Goal: Transaction & Acquisition: Purchase product/service

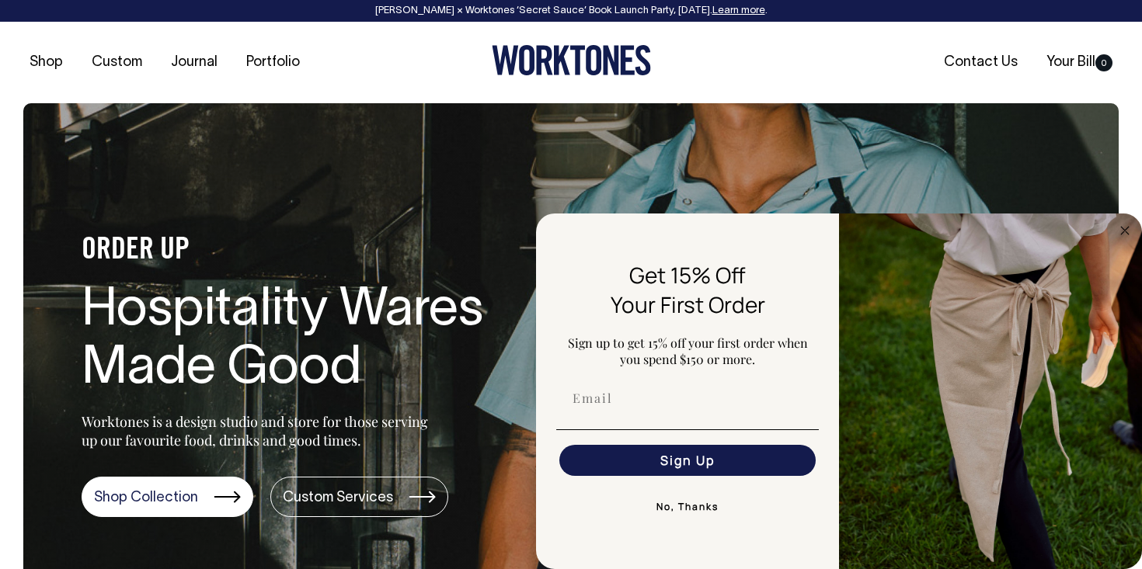
click at [929, 92] on div "Shop Custom Journal Portfolio Contact Us Your Bill 0" at bounding box center [571, 63] width 1142 height 82
click at [707, 507] on button "No, Thanks" at bounding box center [687, 507] width 262 height 31
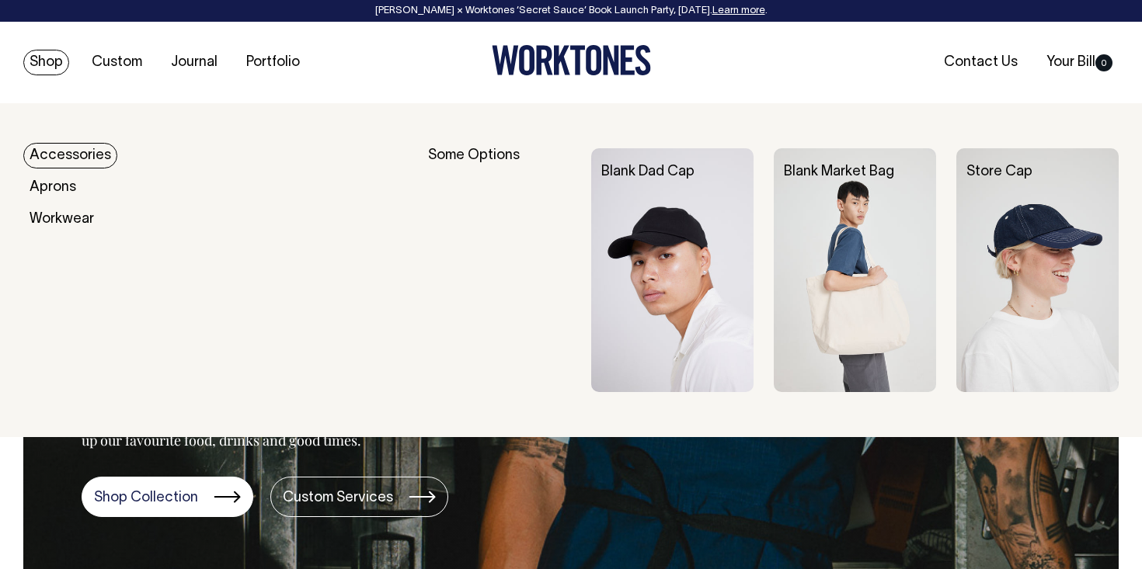
click at [43, 64] on link "Shop" at bounding box center [46, 63] width 46 height 26
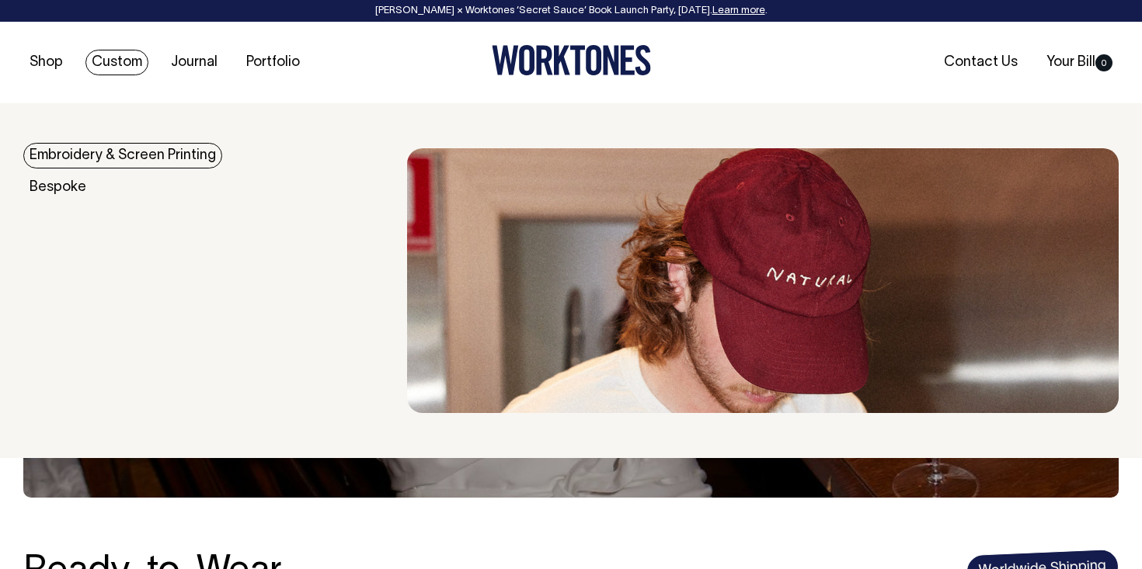
click at [126, 60] on link "Custom" at bounding box center [116, 63] width 63 height 26
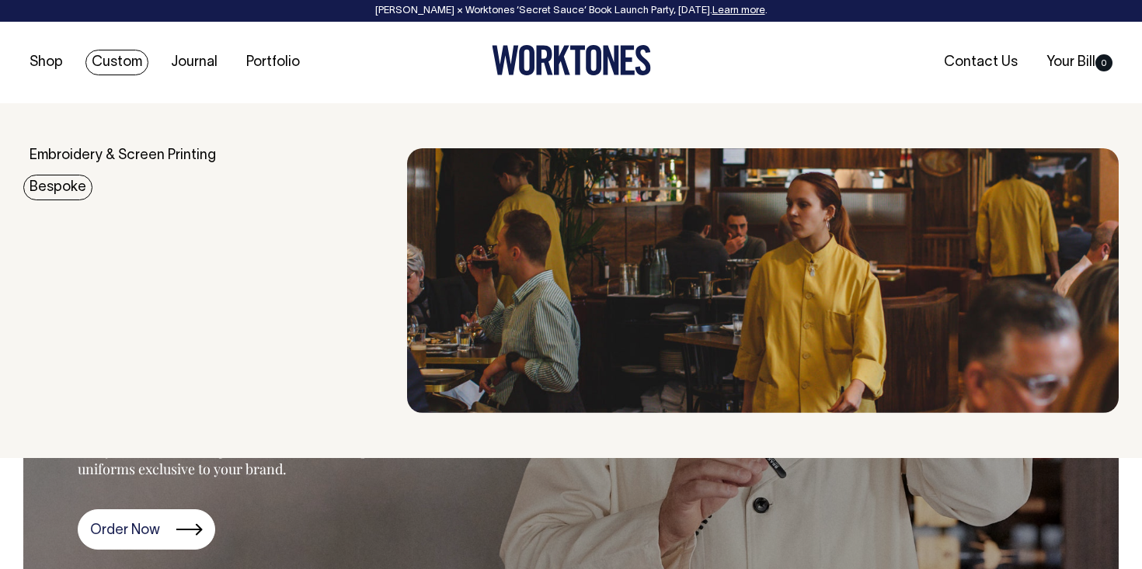
click at [76, 186] on link "Bespoke" at bounding box center [57, 188] width 69 height 26
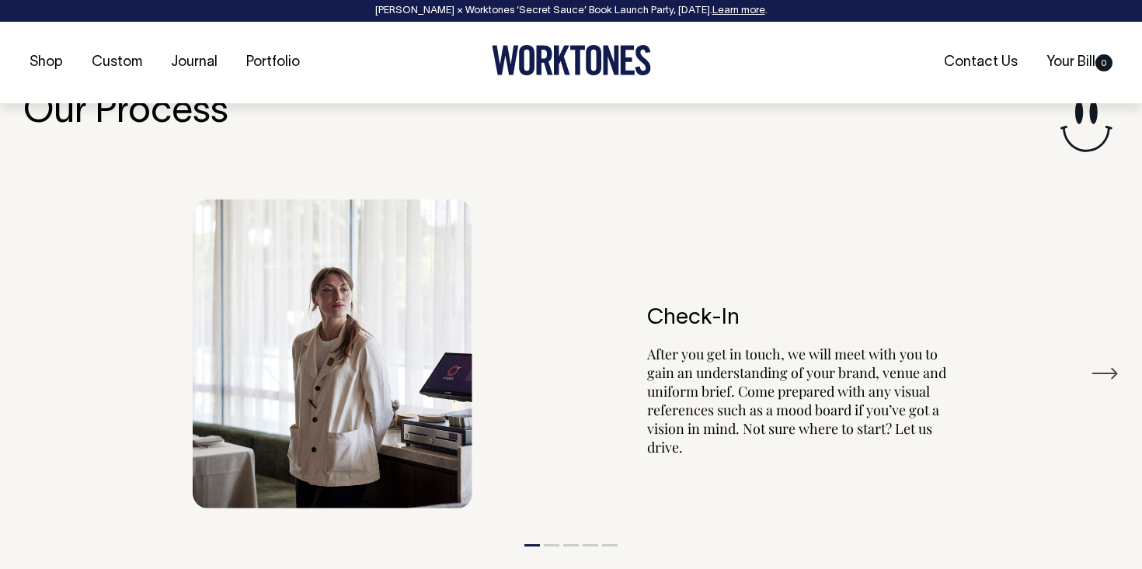
scroll to position [2668, 0]
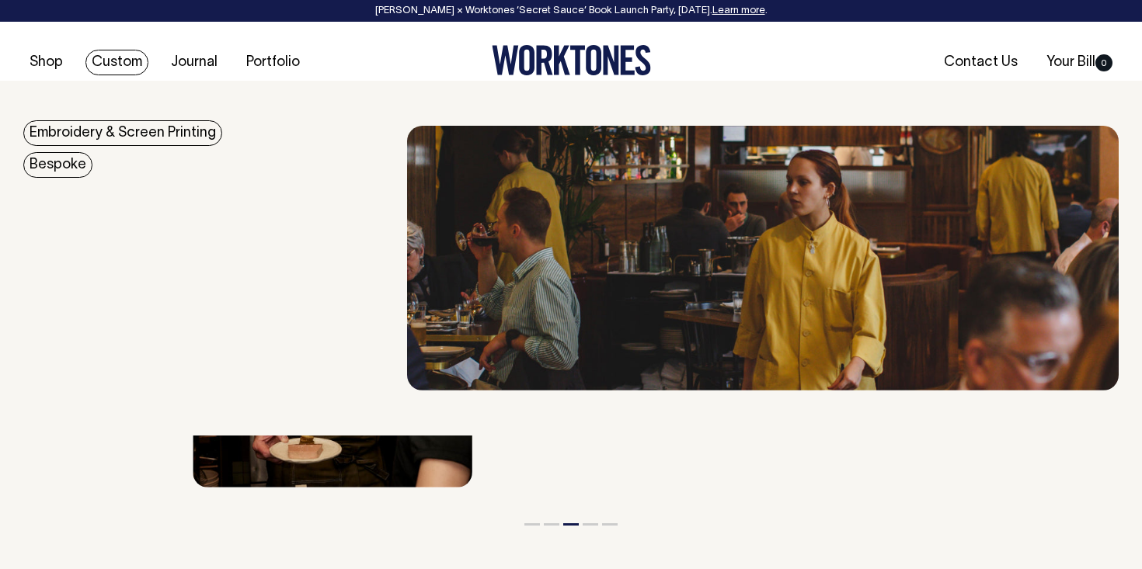
click at [118, 134] on link "Embroidery & Screen Printing" at bounding box center [122, 133] width 199 height 26
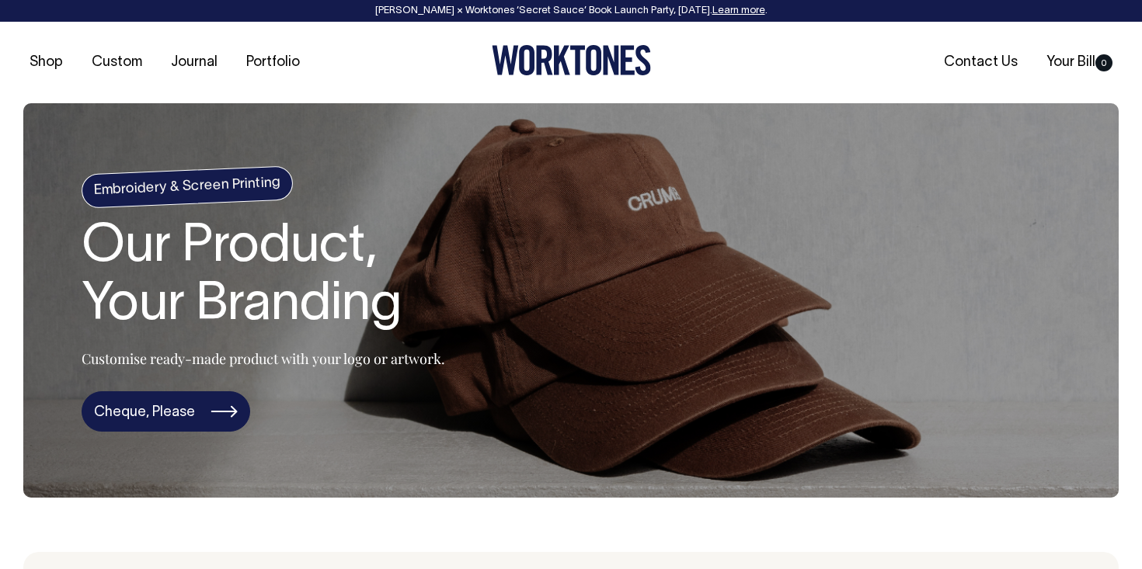
click at [203, 412] on link "Cheque, Please" at bounding box center [166, 411] width 169 height 40
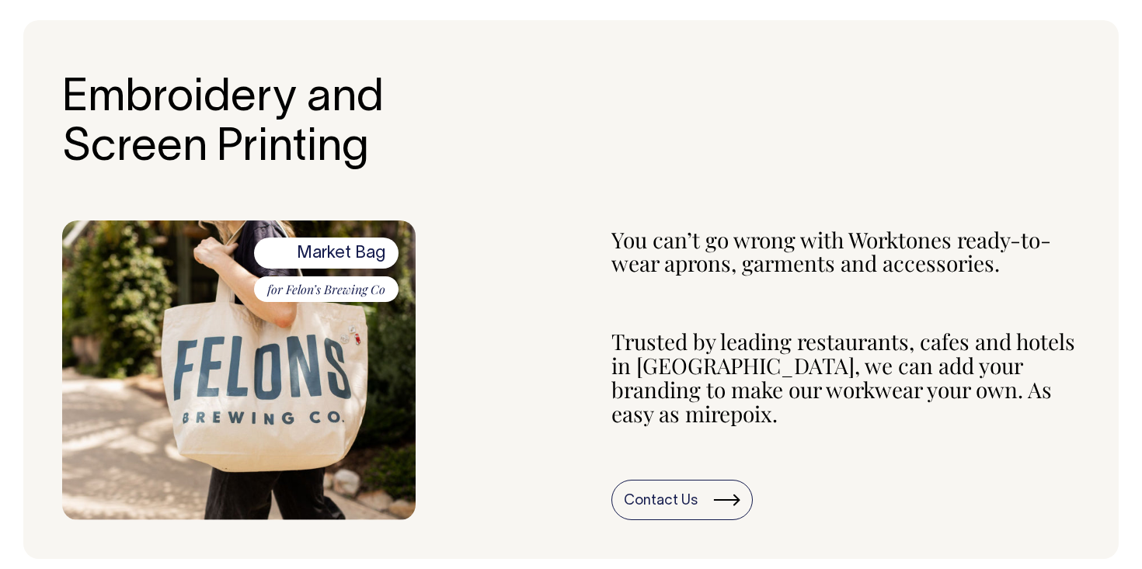
scroll to position [531, 0]
click at [370, 250] on span "Market Bag" at bounding box center [326, 253] width 144 height 31
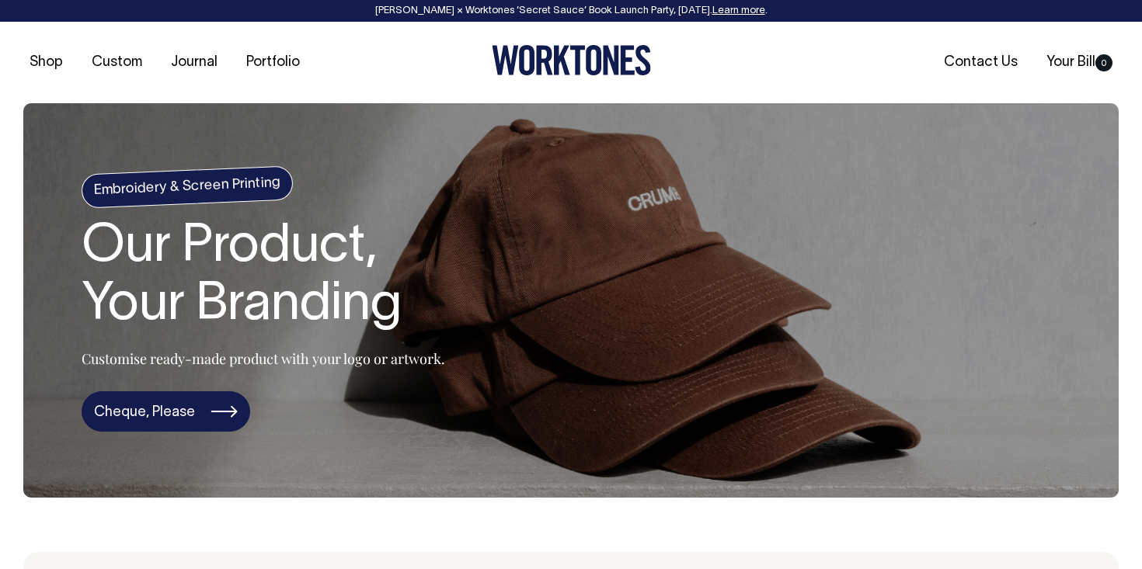
scroll to position [0, 0]
click at [203, 415] on link "Cheque, Please" at bounding box center [166, 411] width 169 height 40
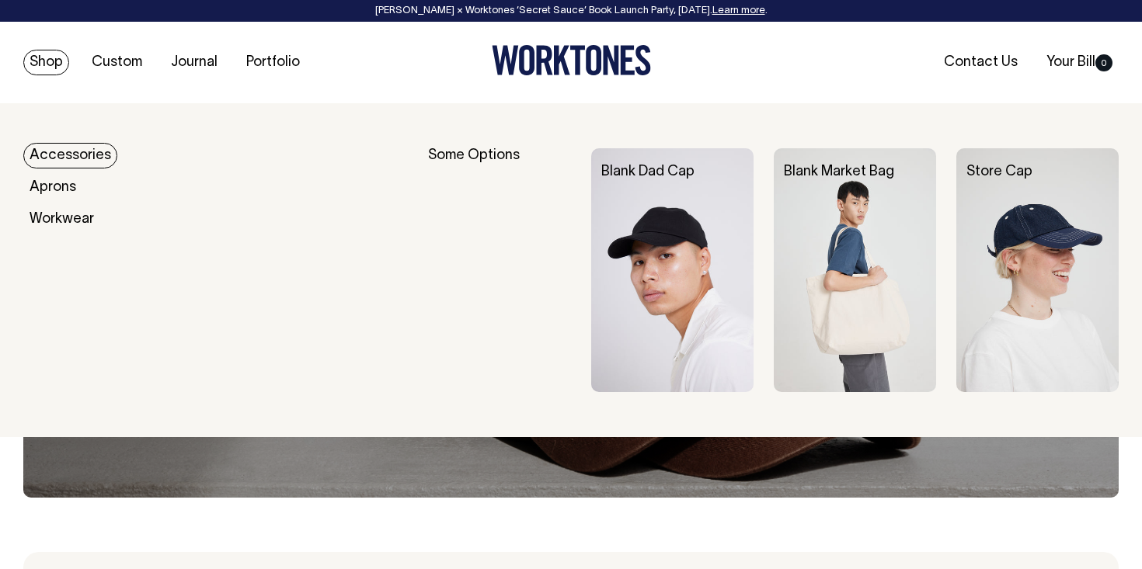
click at [38, 56] on link "Shop" at bounding box center [46, 63] width 46 height 26
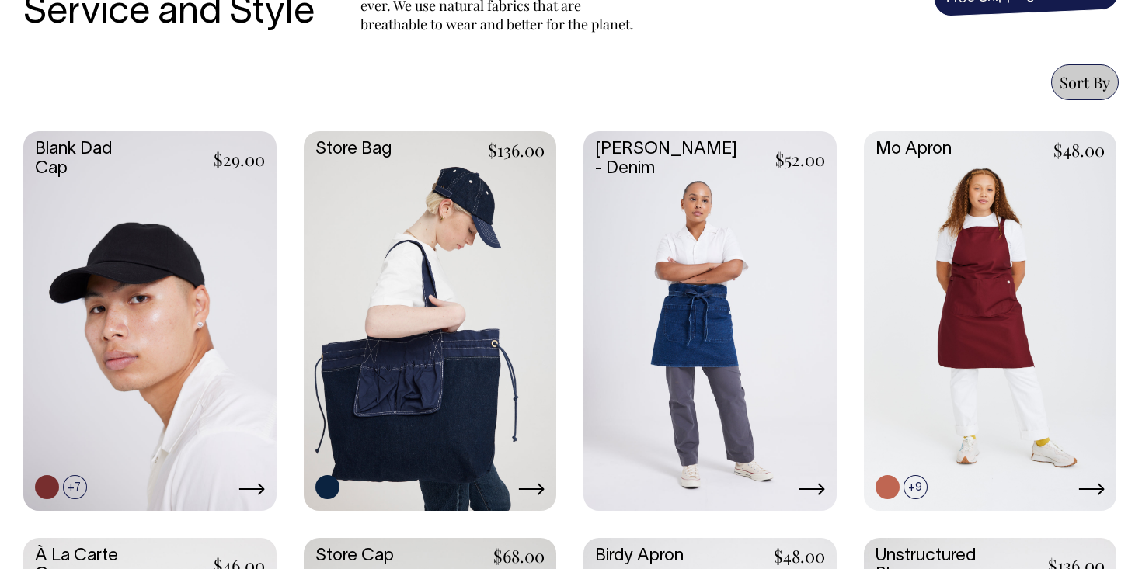
scroll to position [641, 0]
click at [415, 360] on link at bounding box center [430, 319] width 253 height 376
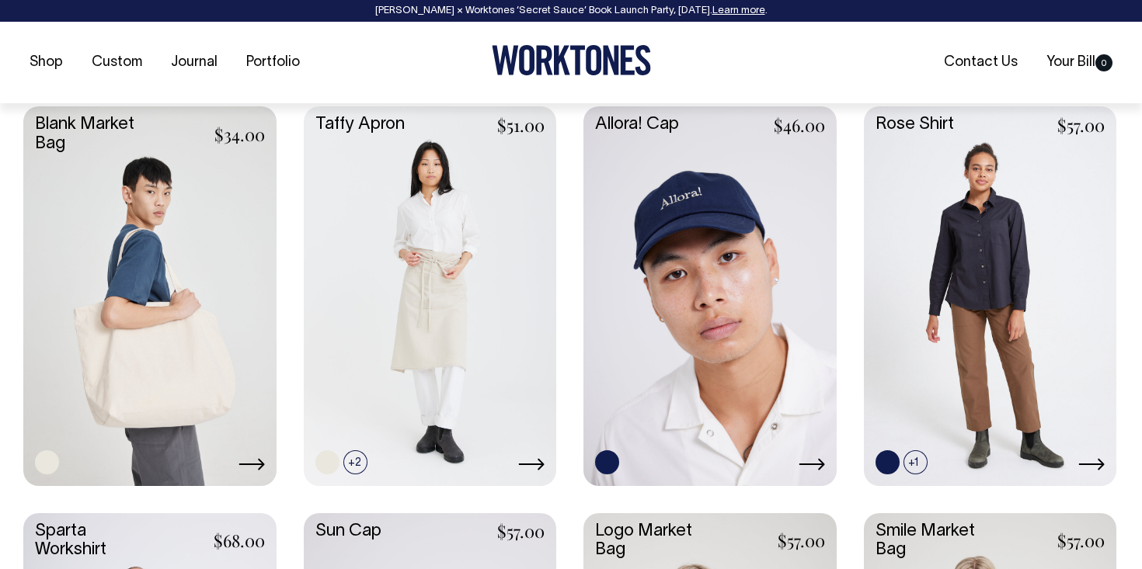
scroll to position [2293, 0]
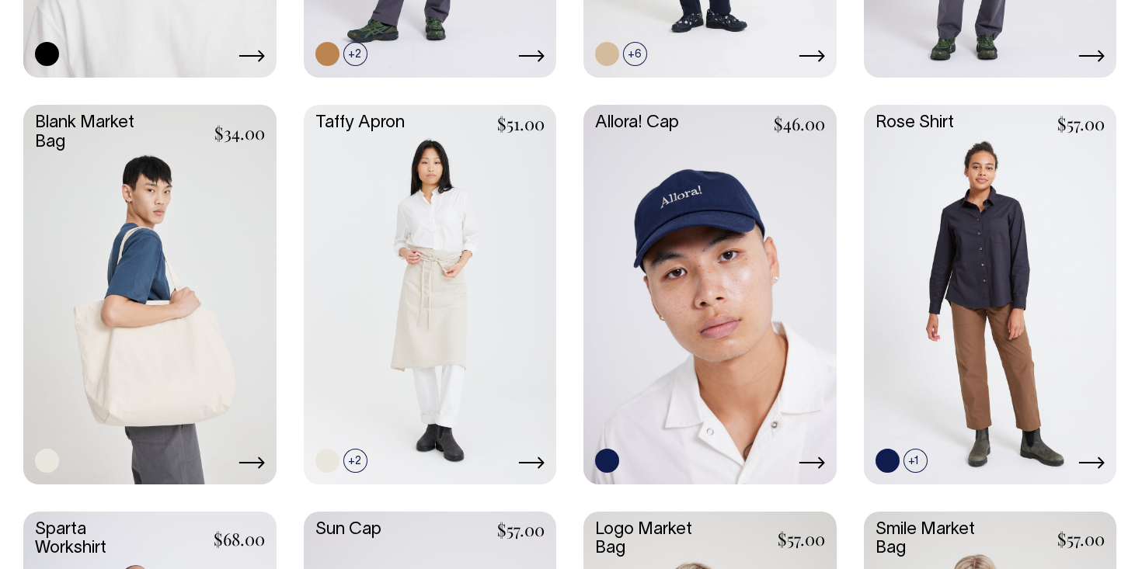
click at [165, 348] on link at bounding box center [149, 293] width 253 height 376
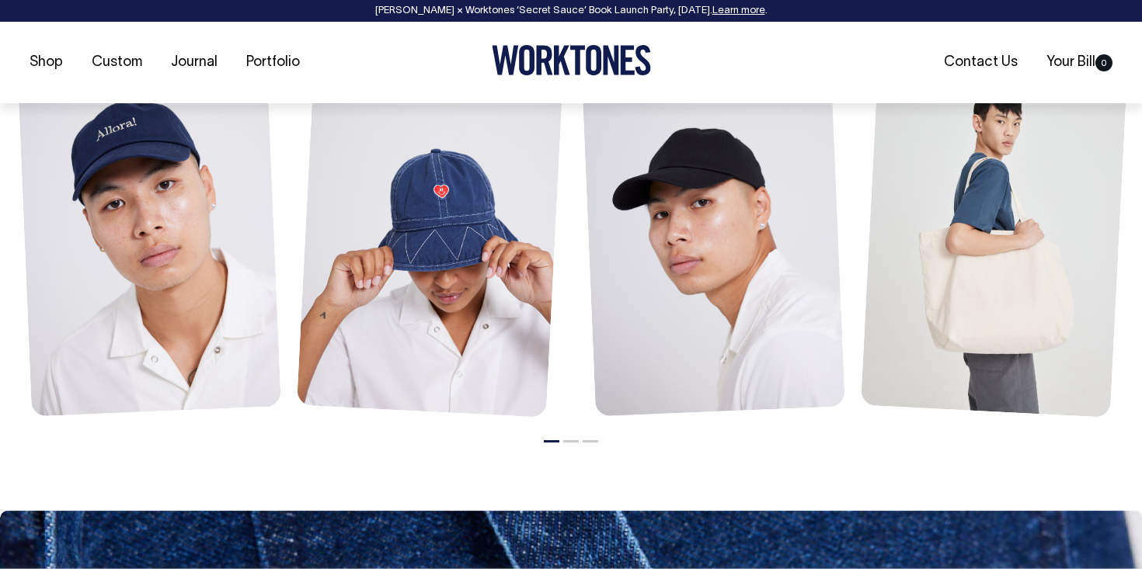
scroll to position [1217, 0]
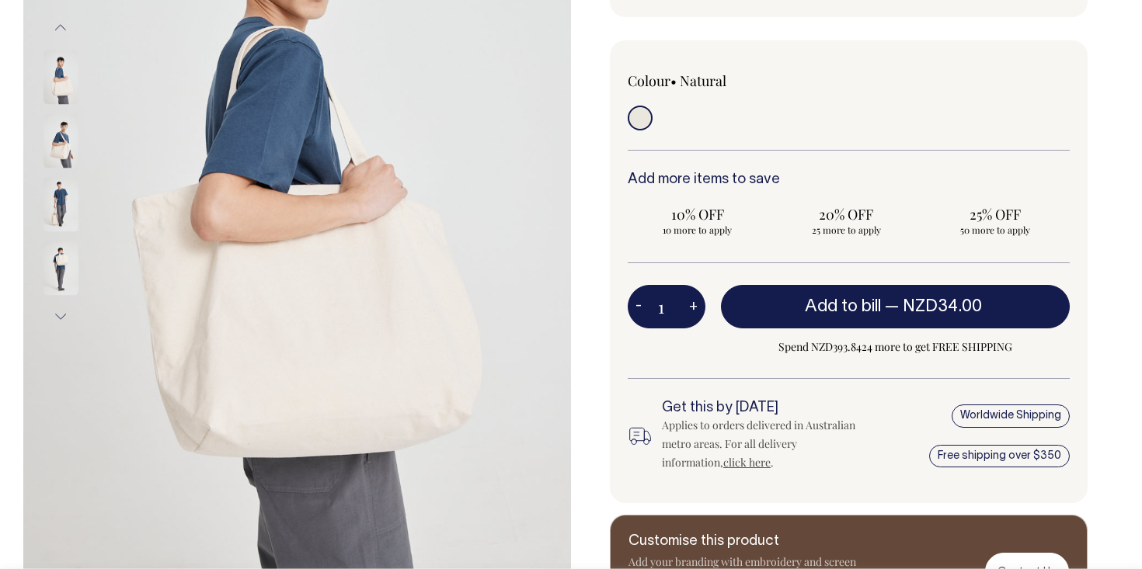
scroll to position [342, 0]
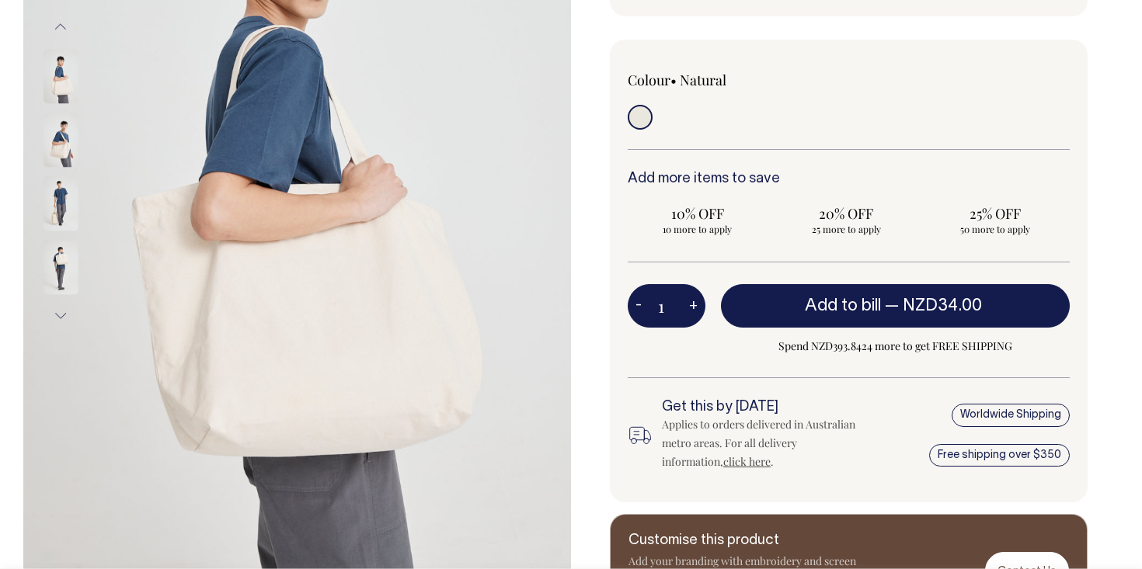
click at [61, 266] on img at bounding box center [60, 267] width 35 height 54
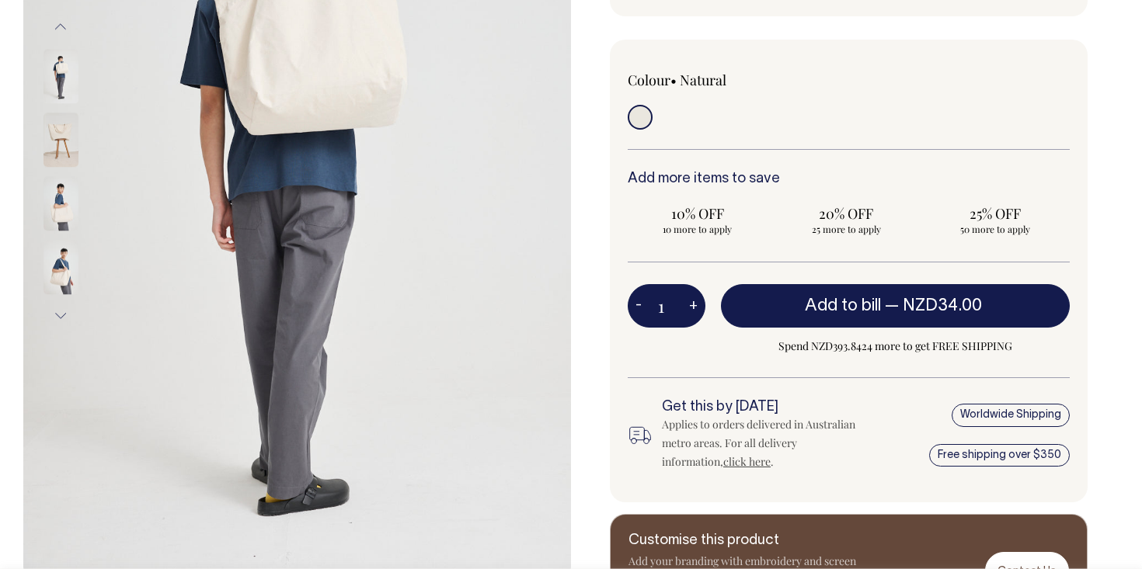
click at [59, 316] on button "Next" at bounding box center [60, 316] width 23 height 35
click at [63, 269] on img at bounding box center [60, 267] width 35 height 54
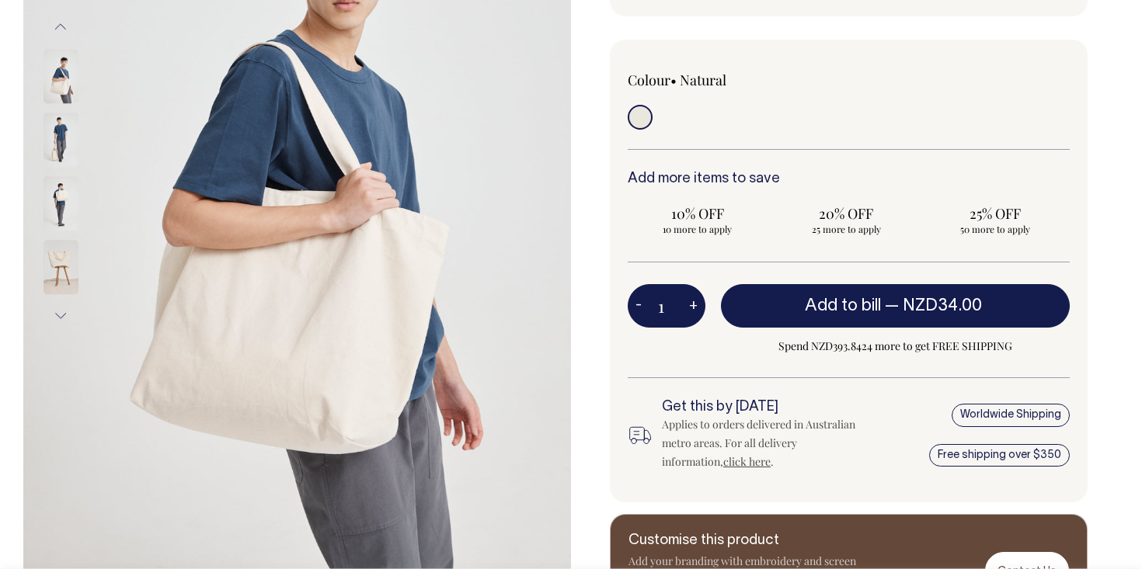
click at [61, 317] on button "Next" at bounding box center [60, 316] width 23 height 35
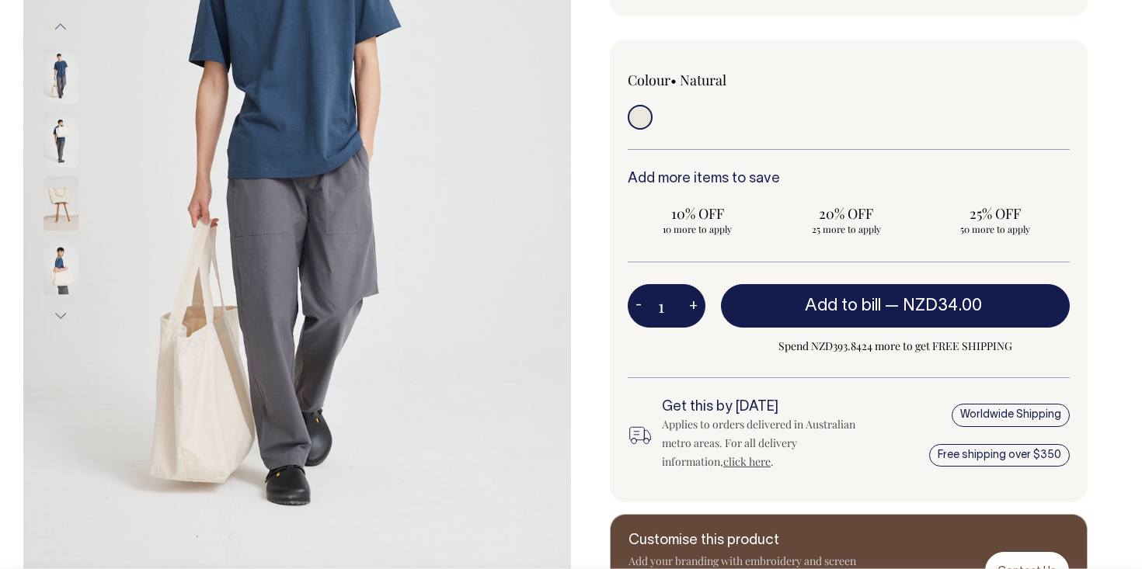
click at [61, 317] on button "Next" at bounding box center [60, 316] width 23 height 35
click at [66, 269] on img at bounding box center [60, 267] width 35 height 54
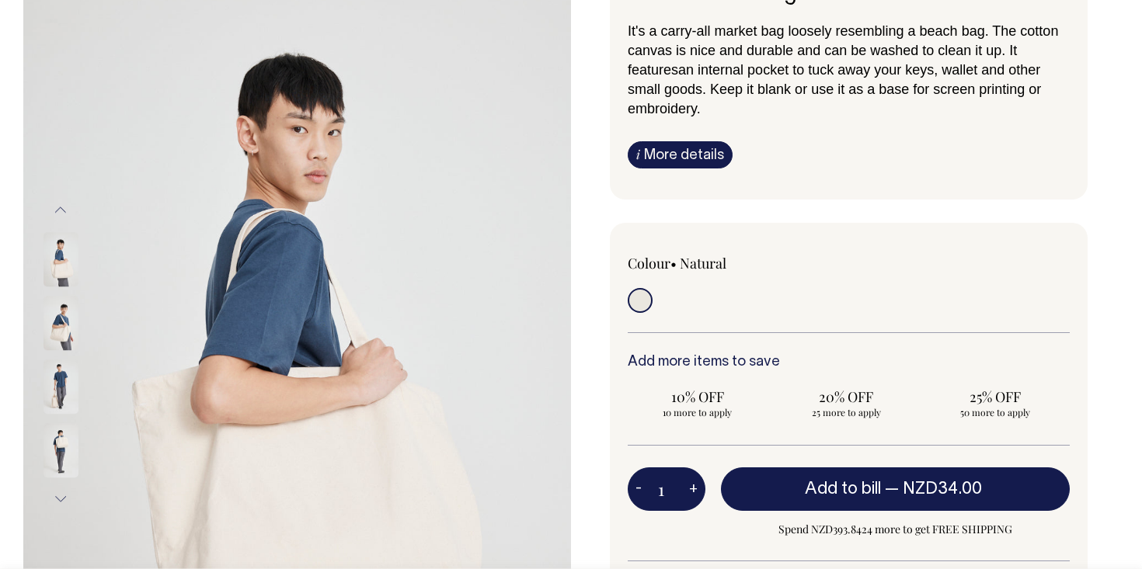
click at [694, 145] on link "i More details" at bounding box center [680, 154] width 105 height 27
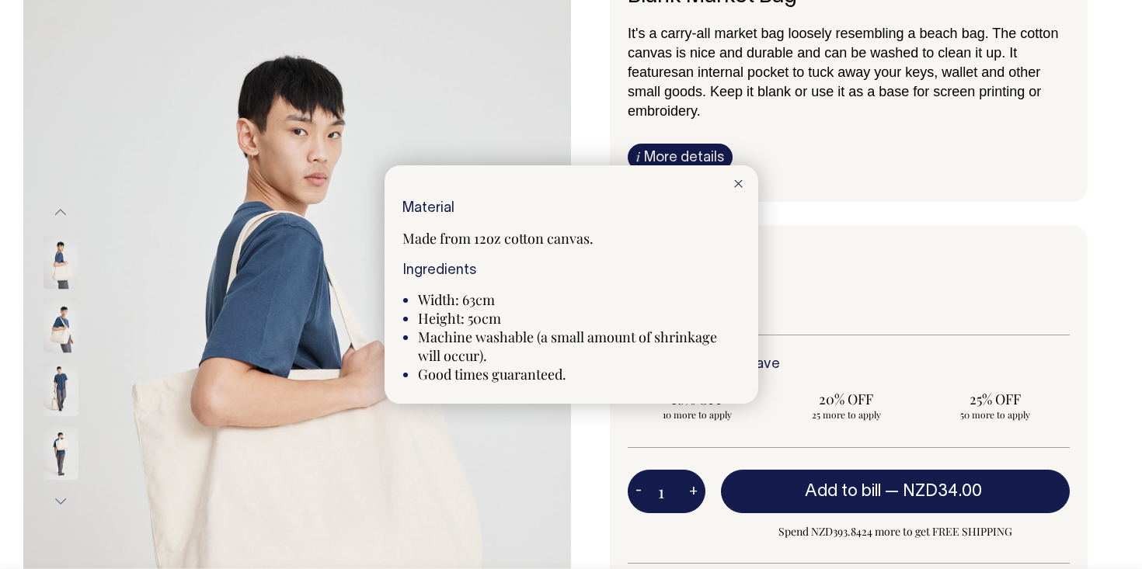
scroll to position [157, 0]
click at [801, 168] on div at bounding box center [571, 284] width 1142 height 569
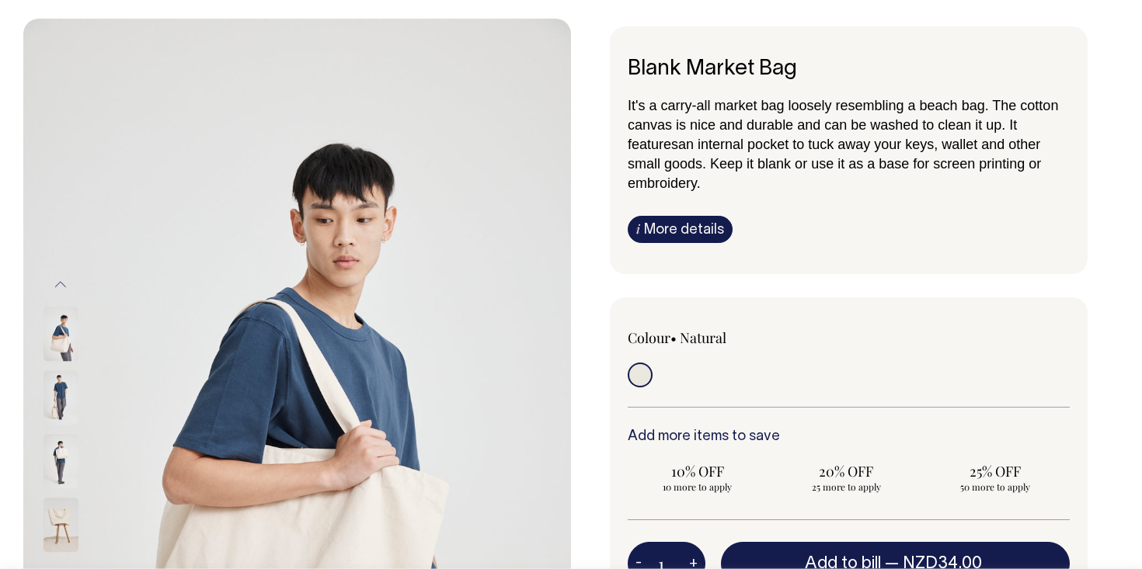
scroll to position [85, 0]
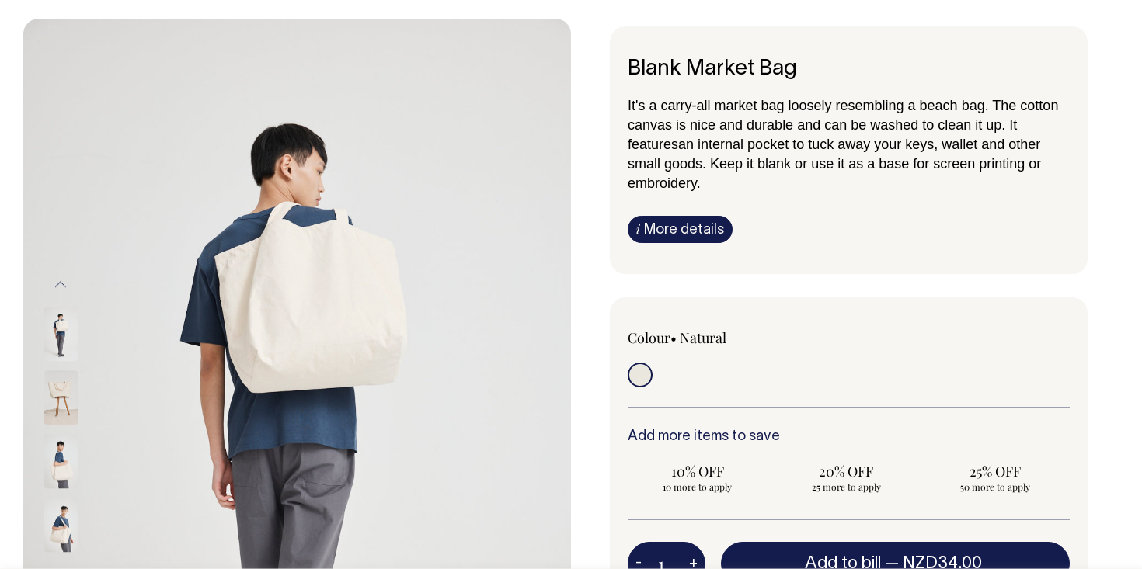
click at [61, 534] on img at bounding box center [60, 525] width 35 height 54
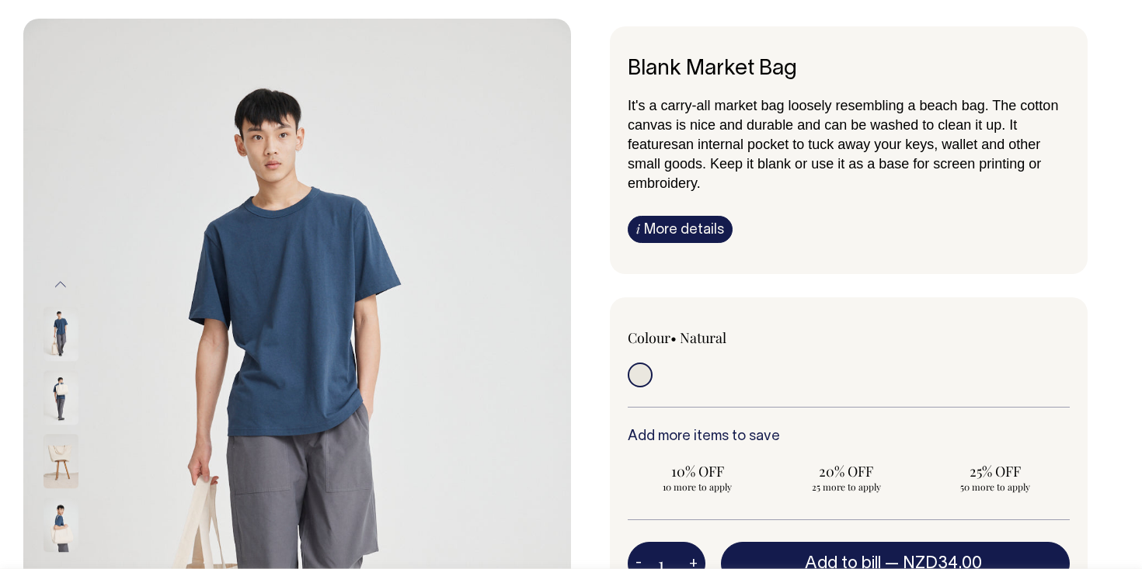
click at [64, 519] on img at bounding box center [60, 525] width 35 height 54
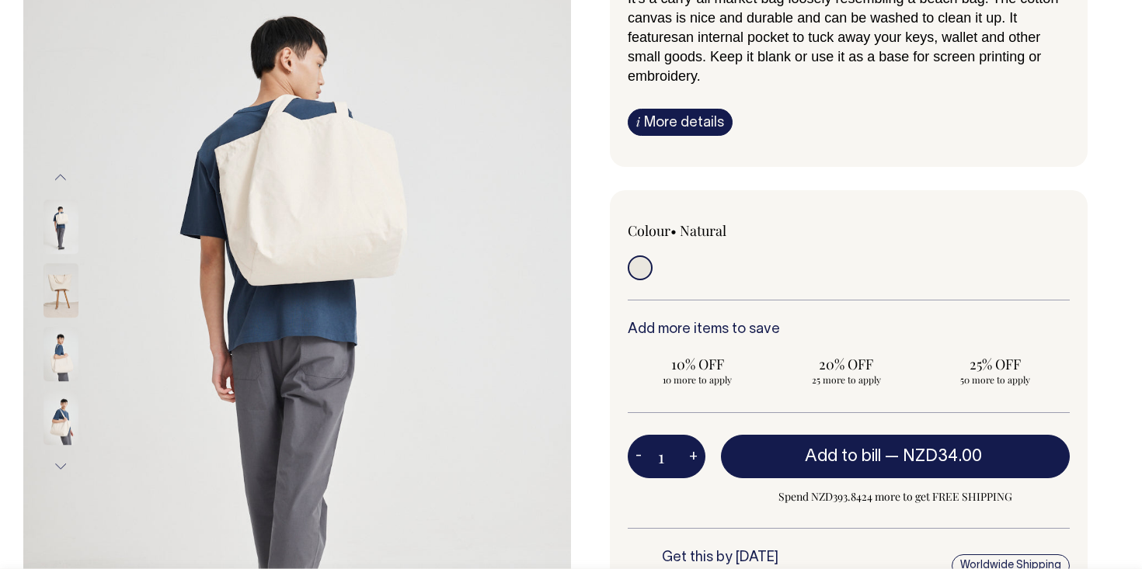
scroll to position [192, 0]
click at [56, 466] on button "Next" at bounding box center [60, 467] width 23 height 35
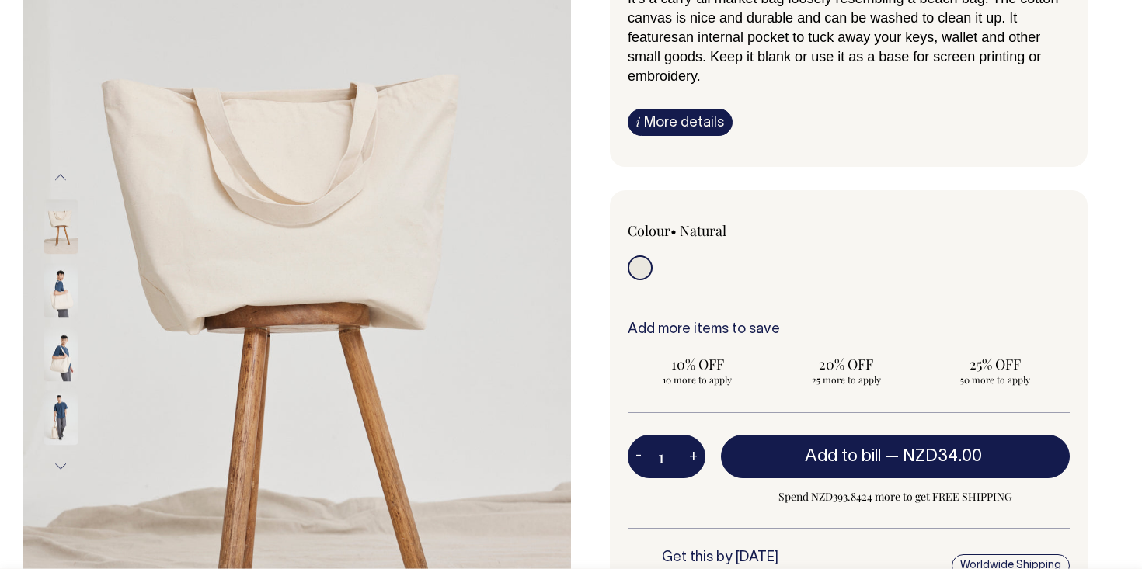
click at [56, 466] on button "Next" at bounding box center [60, 467] width 23 height 35
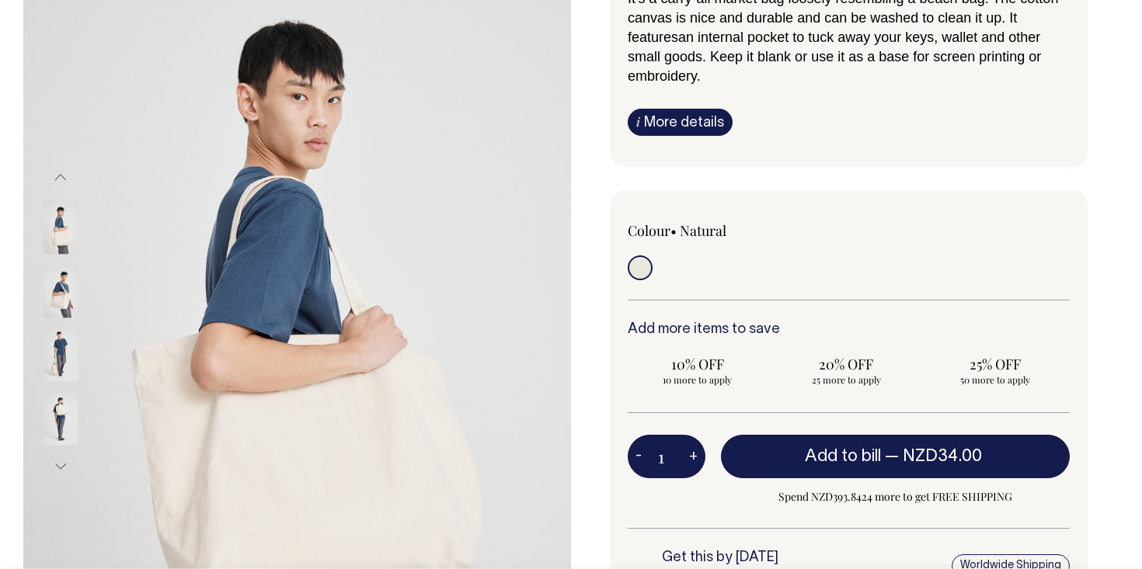
click at [56, 466] on button "Next" at bounding box center [60, 467] width 23 height 35
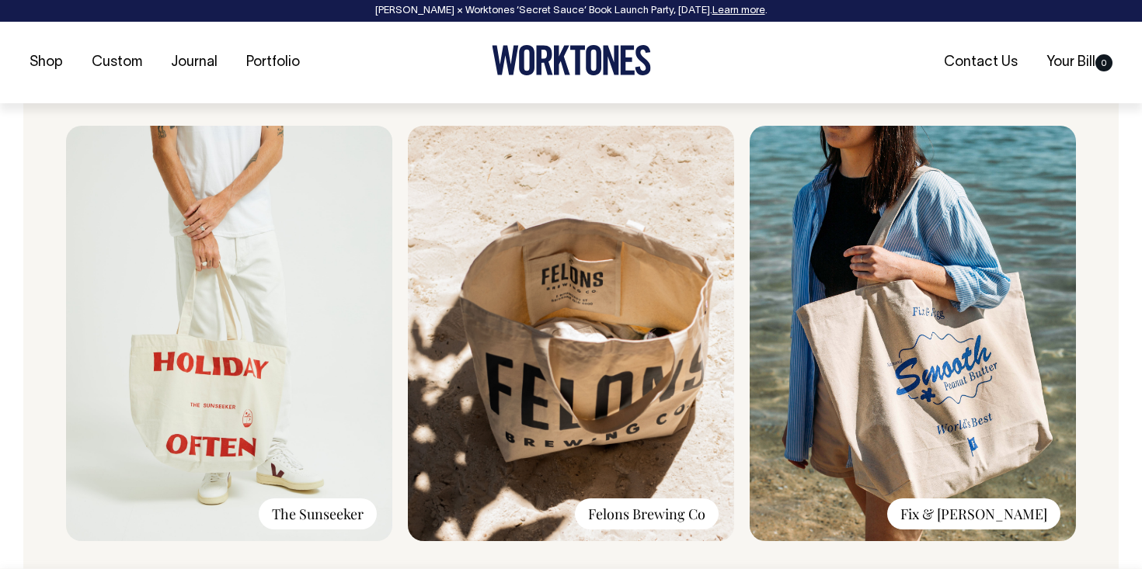
scroll to position [1022, 0]
click at [496, 408] on img at bounding box center [571, 332] width 326 height 415
click at [607, 348] on img at bounding box center [571, 332] width 326 height 415
click at [342, 514] on div "The Sunseeker" at bounding box center [318, 513] width 118 height 31
click at [348, 464] on img at bounding box center [229, 332] width 326 height 415
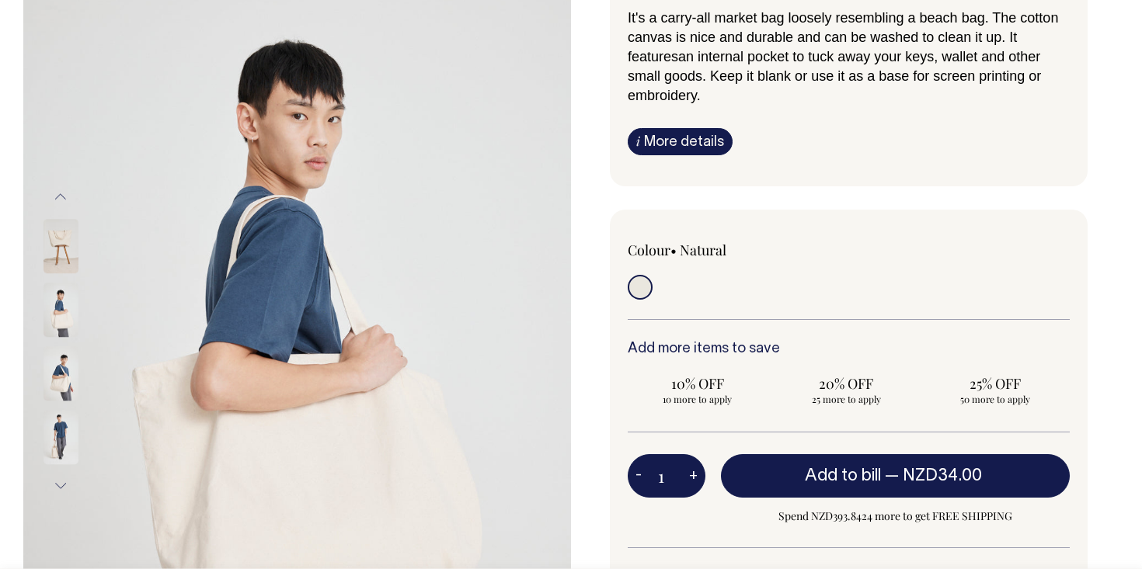
scroll to position [172, 0]
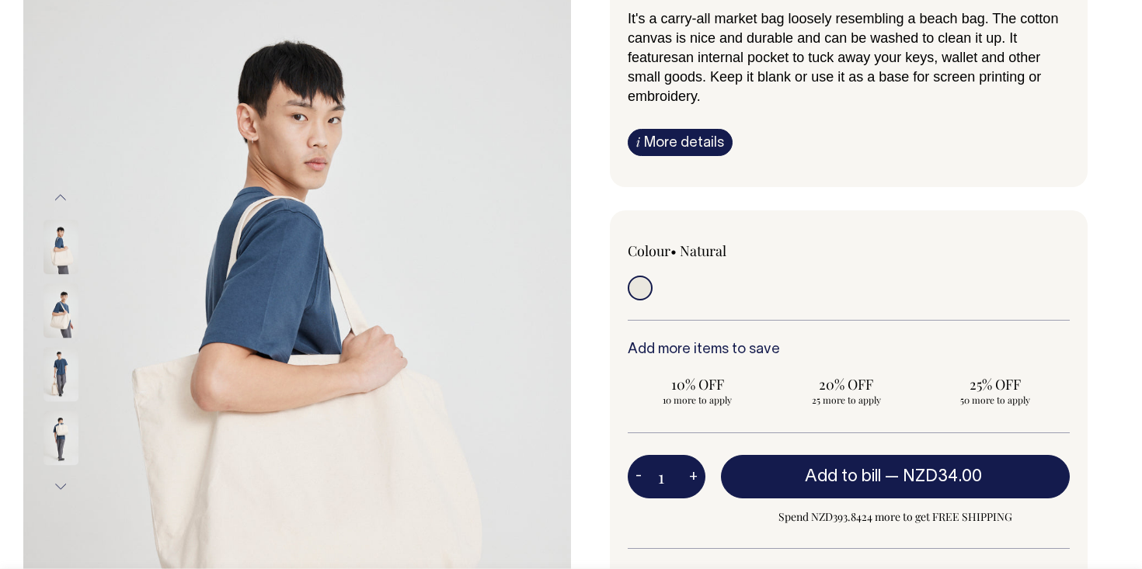
click at [59, 266] on img at bounding box center [60, 247] width 35 height 54
click at [66, 200] on button "Previous" at bounding box center [60, 197] width 23 height 35
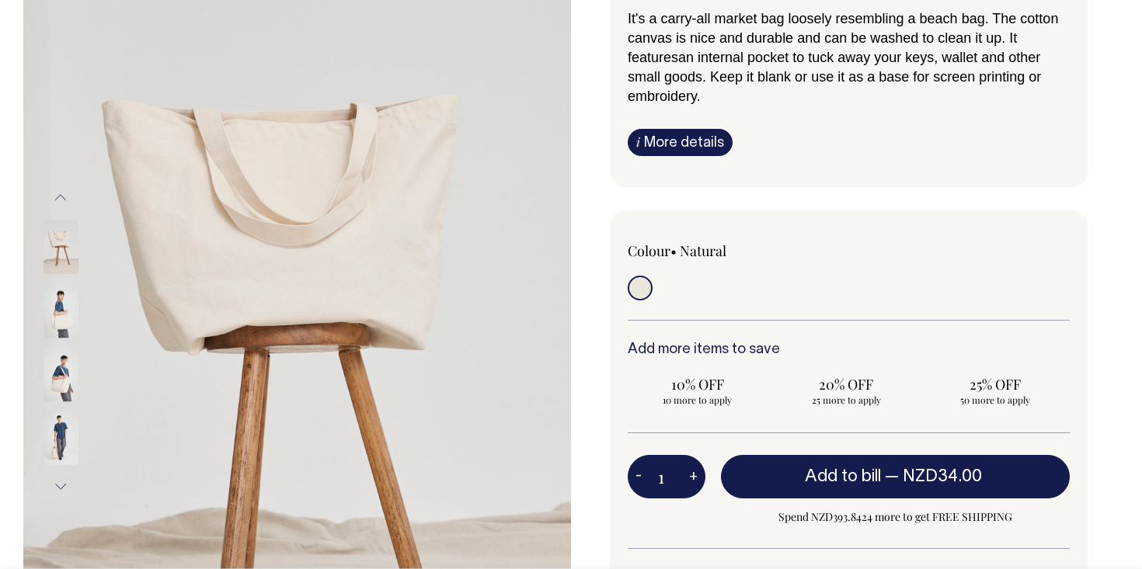
click at [66, 200] on button "Previous" at bounding box center [60, 197] width 23 height 35
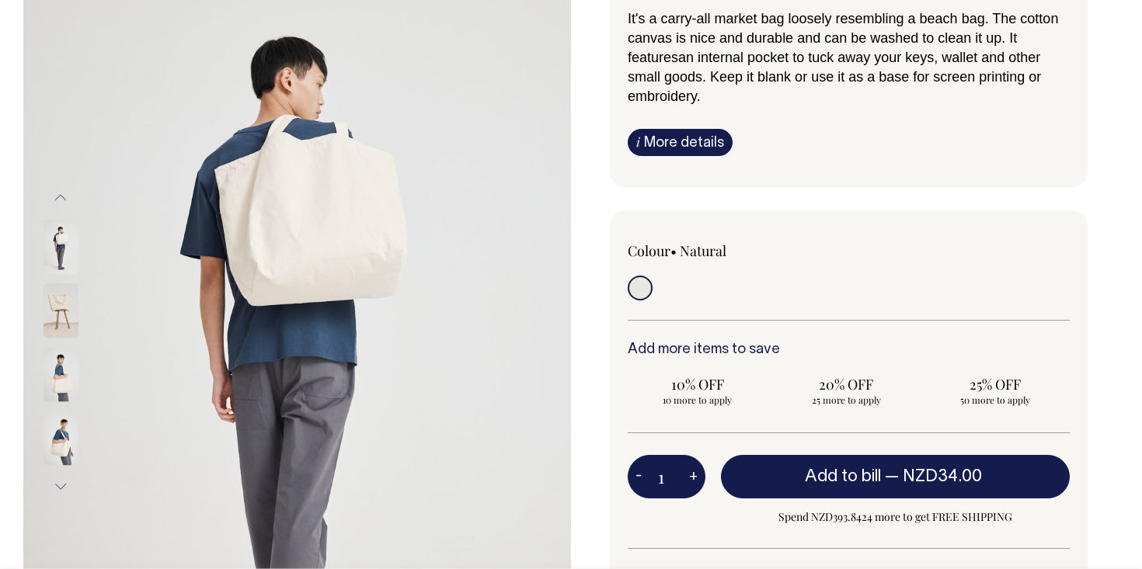
click at [66, 200] on button "Previous" at bounding box center [60, 197] width 23 height 35
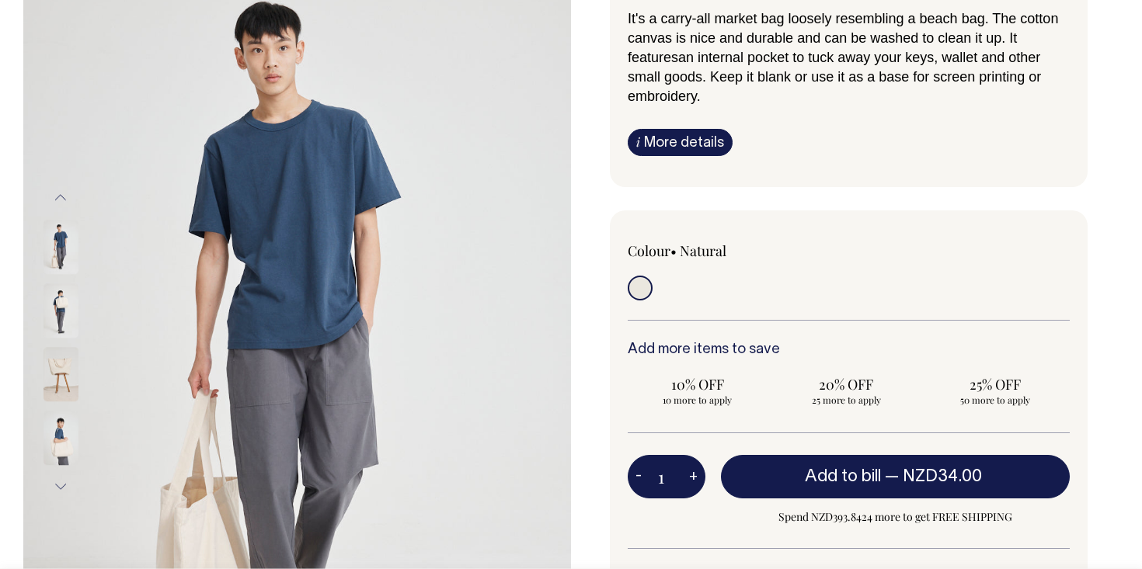
click at [66, 200] on button "Previous" at bounding box center [60, 197] width 23 height 35
click at [57, 450] on img at bounding box center [60, 438] width 35 height 54
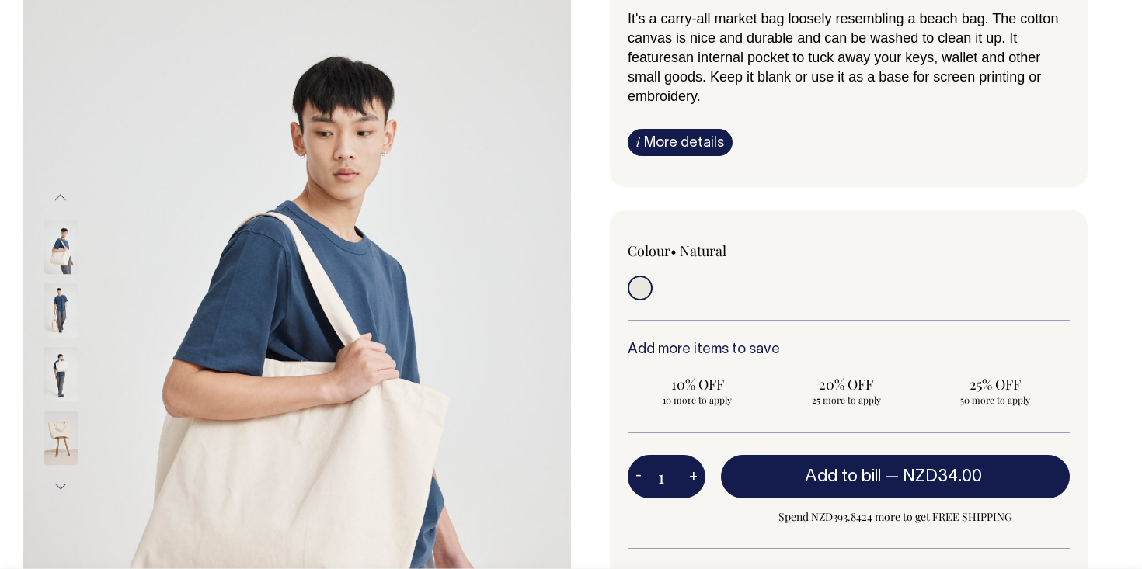
click at [55, 380] on img at bounding box center [60, 374] width 35 height 54
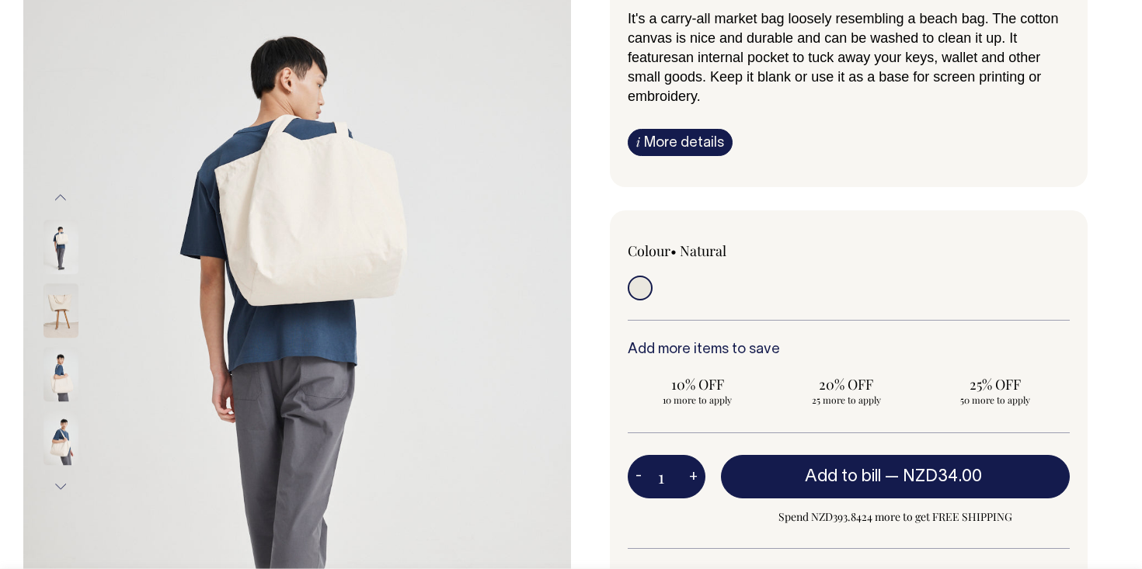
click at [62, 249] on img at bounding box center [60, 247] width 35 height 54
click at [59, 203] on button "Previous" at bounding box center [60, 197] width 23 height 35
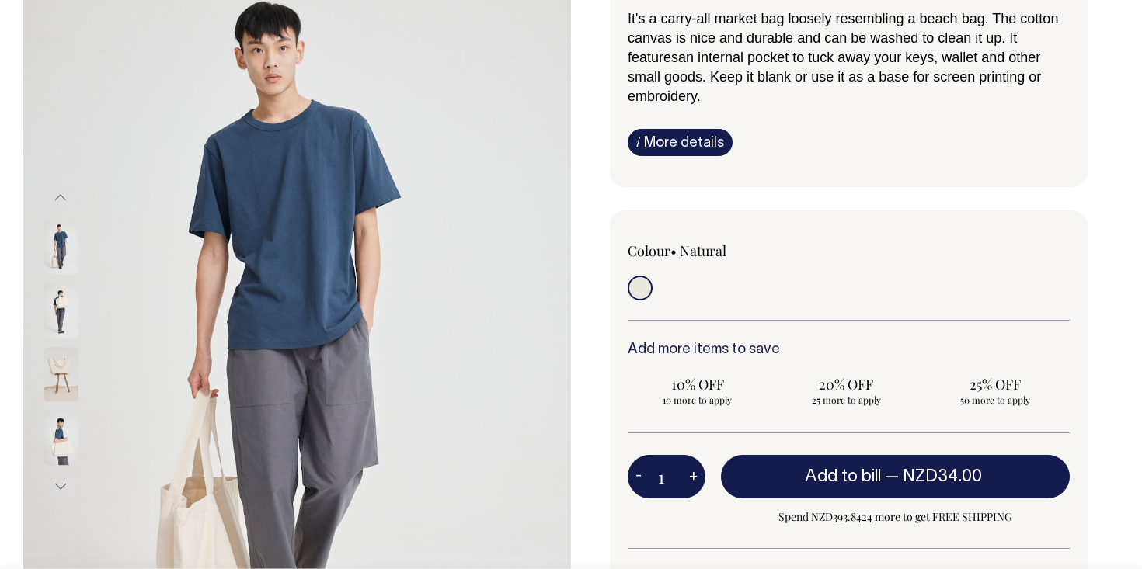
click at [61, 183] on button "Previous" at bounding box center [60, 197] width 23 height 35
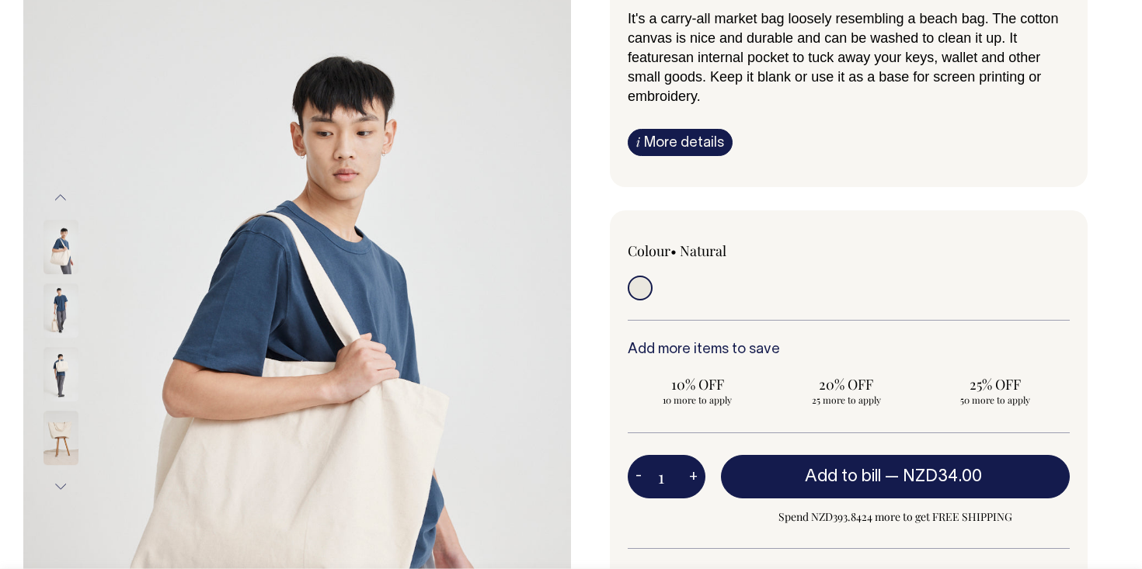
click at [58, 256] on img at bounding box center [60, 247] width 35 height 54
click at [64, 200] on button "Previous" at bounding box center [60, 197] width 23 height 35
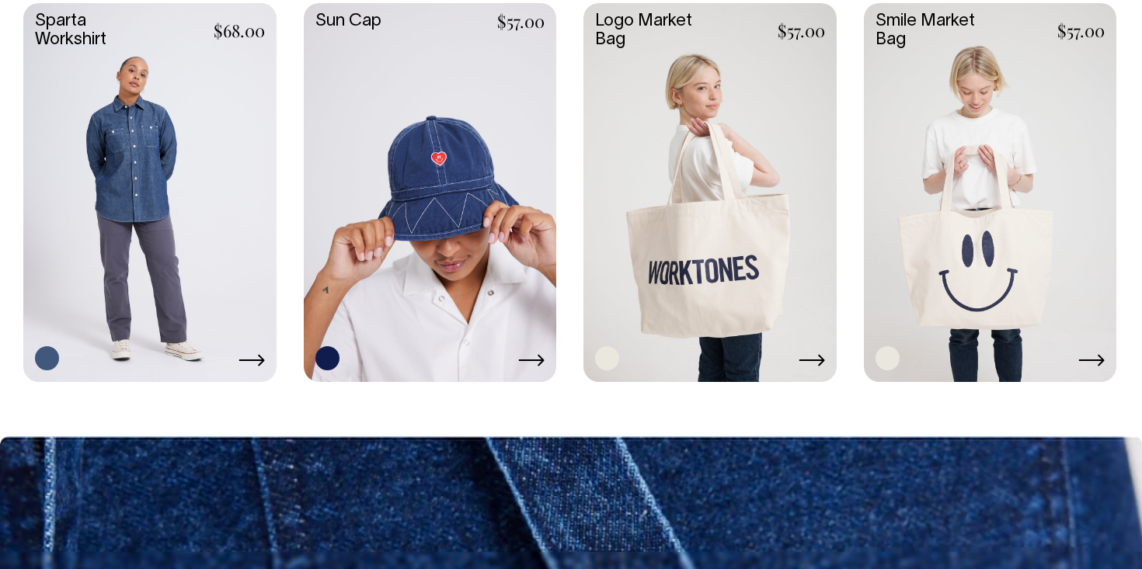
scroll to position [2802, 0]
